Goal: Information Seeking & Learning: Learn about a topic

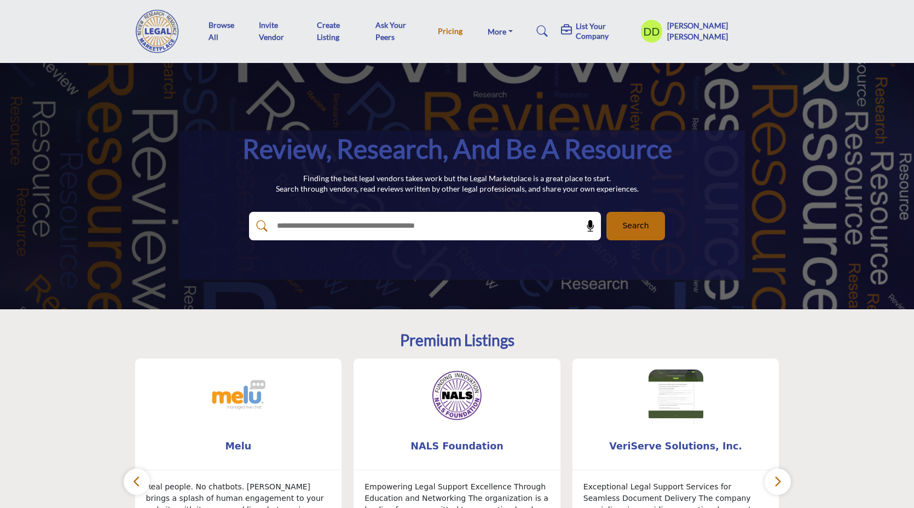
click at [462, 31] on link "Pricing" at bounding box center [450, 30] width 25 height 9
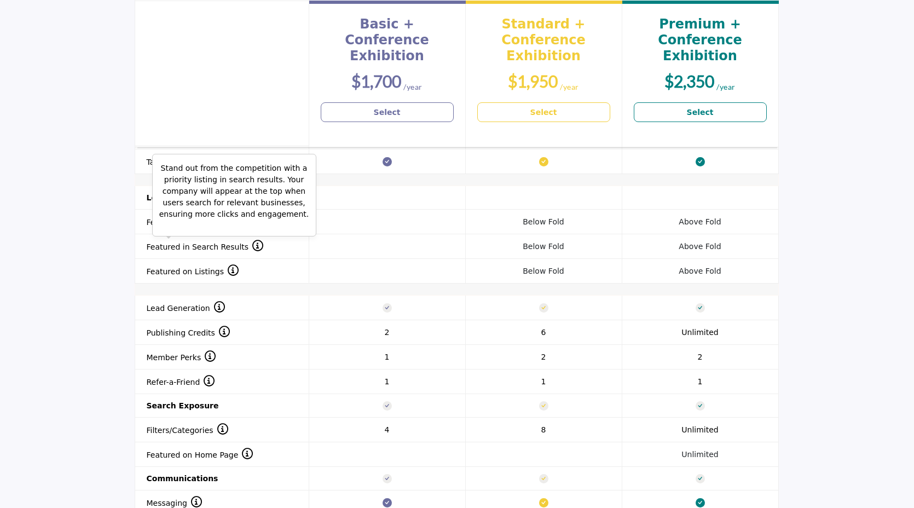
scroll to position [1040, 0]
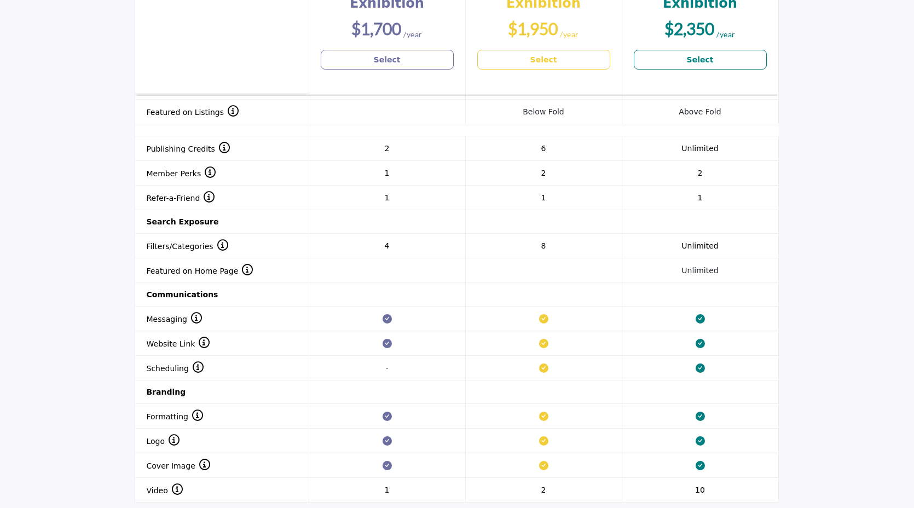
scroll to position [1218, 0]
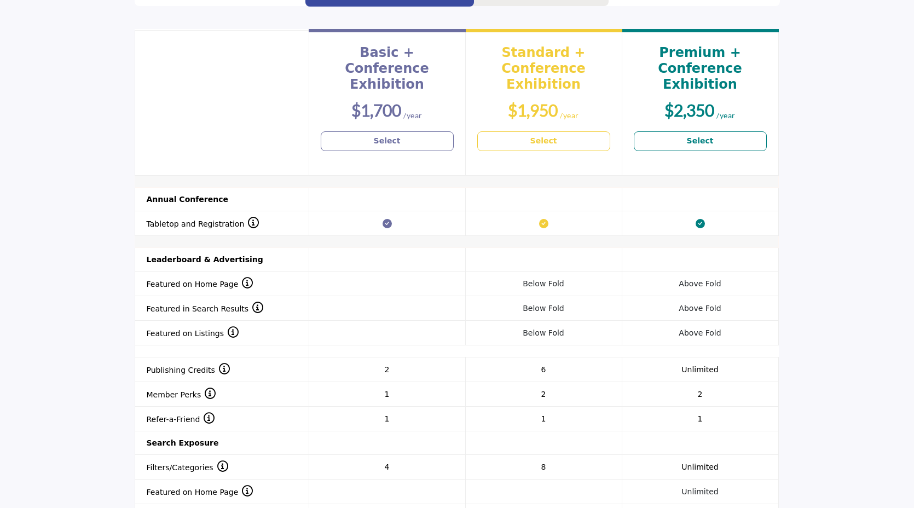
scroll to position [981, 0]
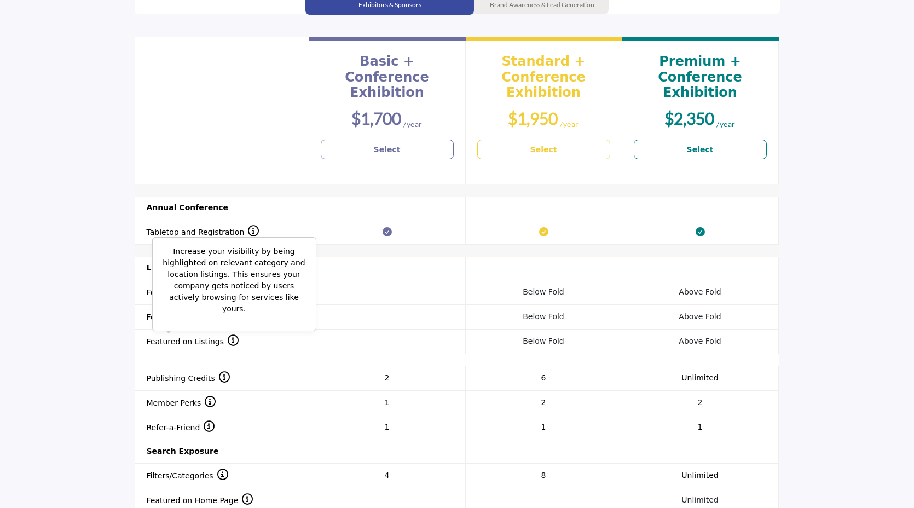
scroll to position [981, 0]
